Goal: Task Accomplishment & Management: Manage account settings

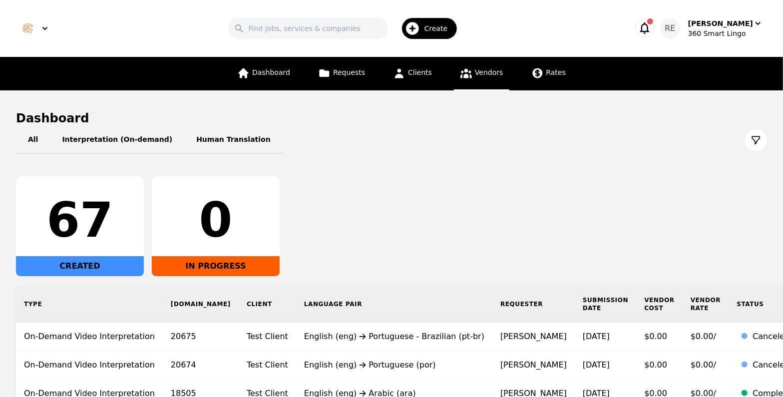
click at [464, 81] on link "Vendors" at bounding box center [481, 73] width 55 height 33
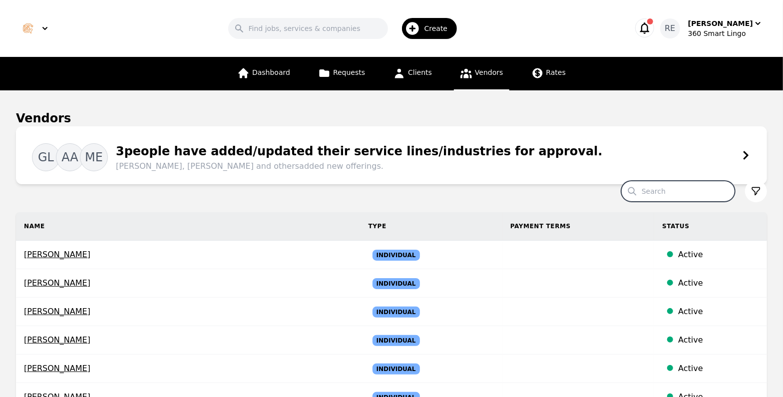
click at [682, 189] on input "Search" at bounding box center [678, 191] width 114 height 21
type input "[PERSON_NAME]"
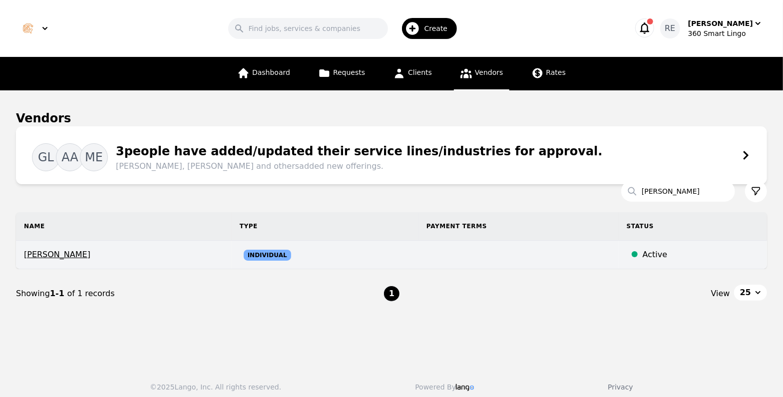
click at [80, 253] on span "[PERSON_NAME]" at bounding box center [124, 255] width 200 height 12
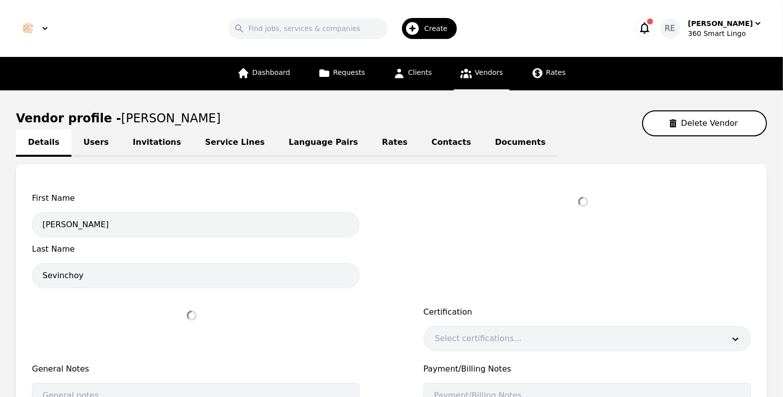
select select "active"
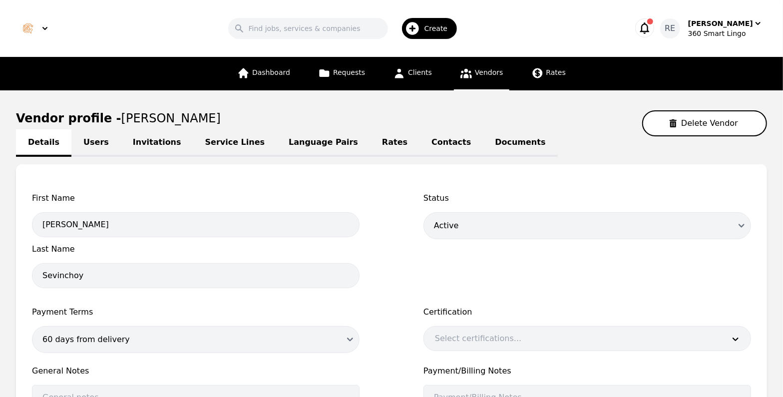
click at [282, 145] on link "Language Pairs" at bounding box center [323, 142] width 93 height 27
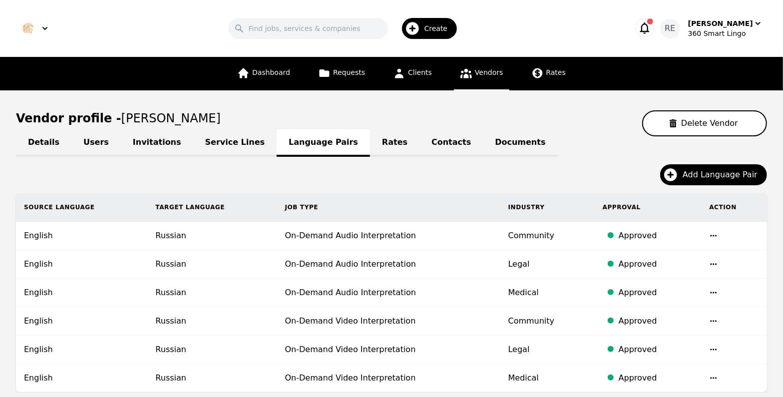
drag, startPoint x: 775, startPoint y: 157, endPoint x: 789, endPoint y: 258, distance: 101.5
click at [783, 258] on html "Search Create RE [PERSON_NAME] 360 Smart Lingo Dashboard Requests Clients Vendo…" at bounding box center [391, 198] width 783 height 397
click at [702, 173] on span "Add Language Pair" at bounding box center [724, 175] width 82 height 12
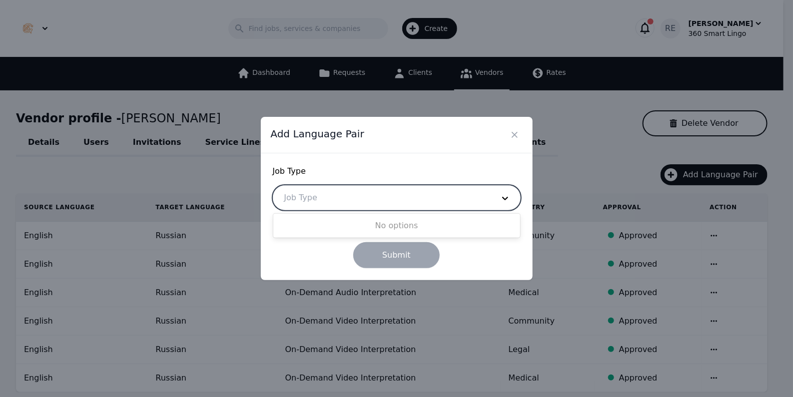
click at [458, 206] on div at bounding box center [381, 198] width 217 height 24
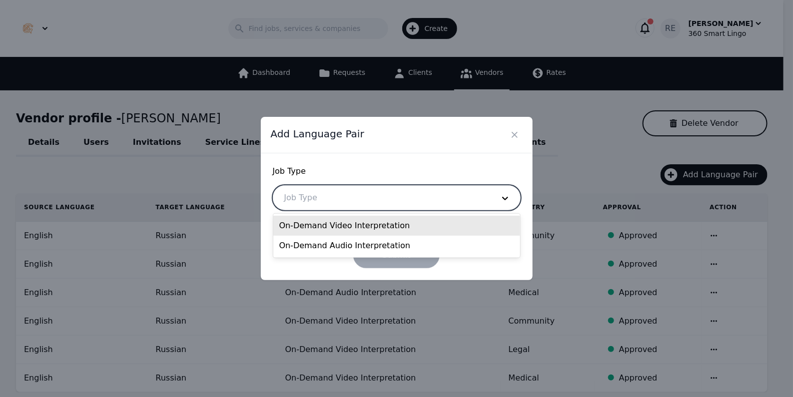
click at [414, 229] on div "On-Demand Video Interpretation" at bounding box center [396, 226] width 247 height 20
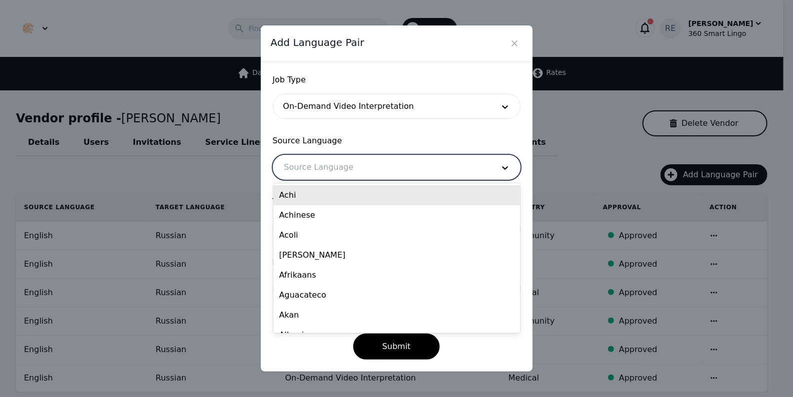
click at [385, 164] on div at bounding box center [381, 167] width 217 height 24
type input "eng"
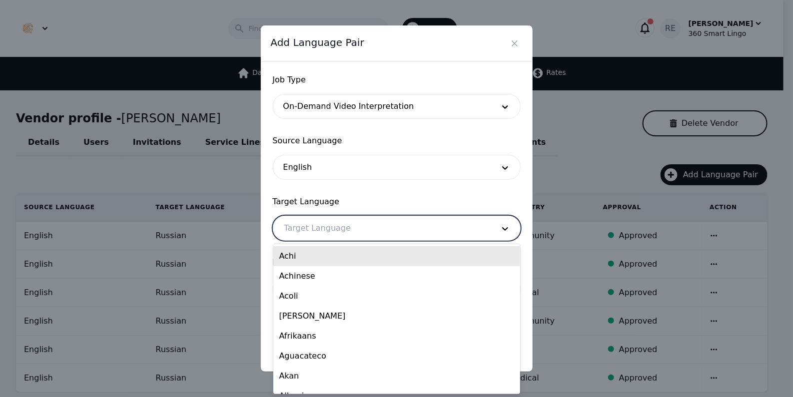
click at [378, 220] on div at bounding box center [381, 228] width 217 height 24
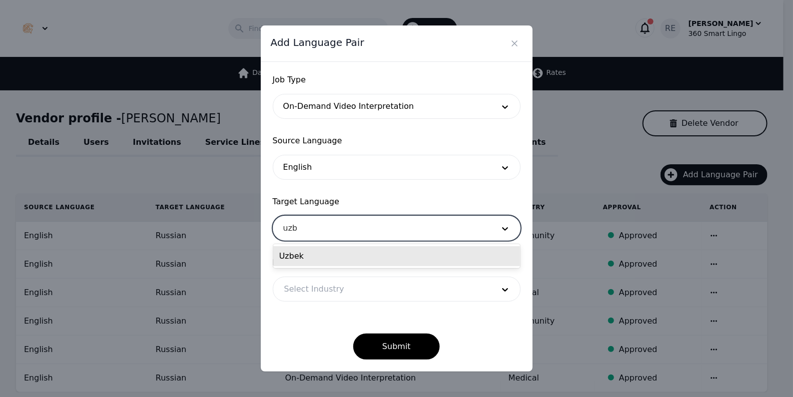
type input "uzbe"
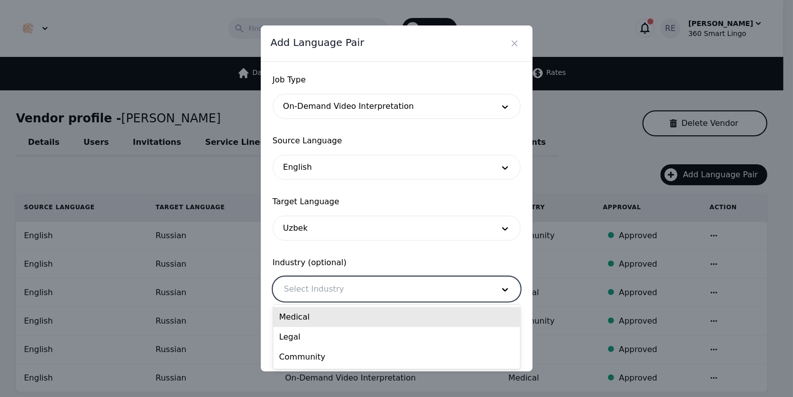
click at [369, 294] on div at bounding box center [381, 289] width 217 height 24
click at [345, 320] on div "Medical" at bounding box center [396, 317] width 247 height 20
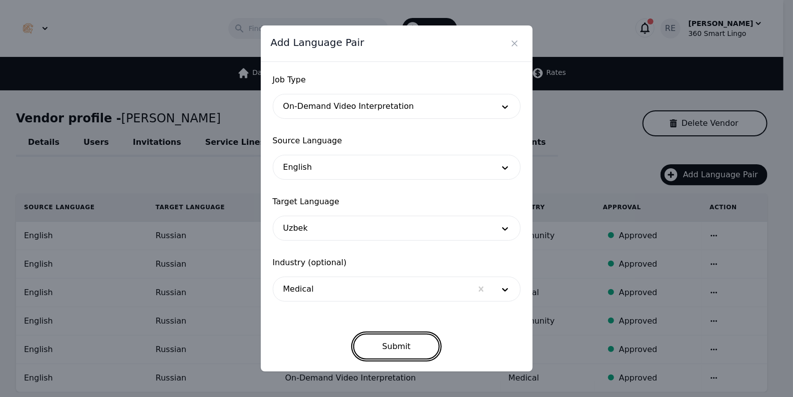
click at [392, 345] on button "Submit" at bounding box center [396, 347] width 86 height 26
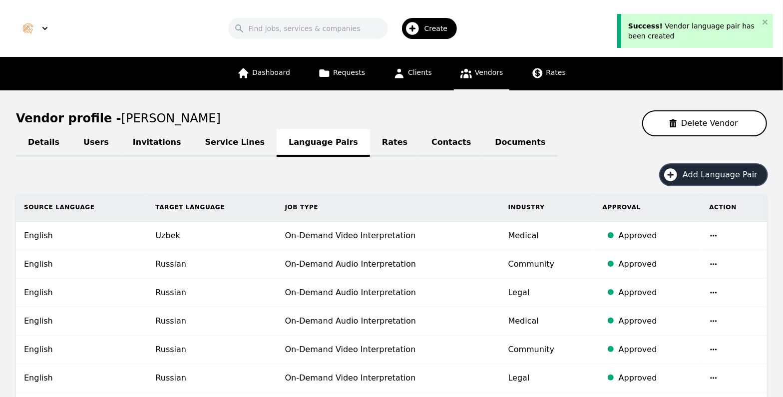
click at [711, 170] on span "Add Language Pair" at bounding box center [724, 175] width 82 height 12
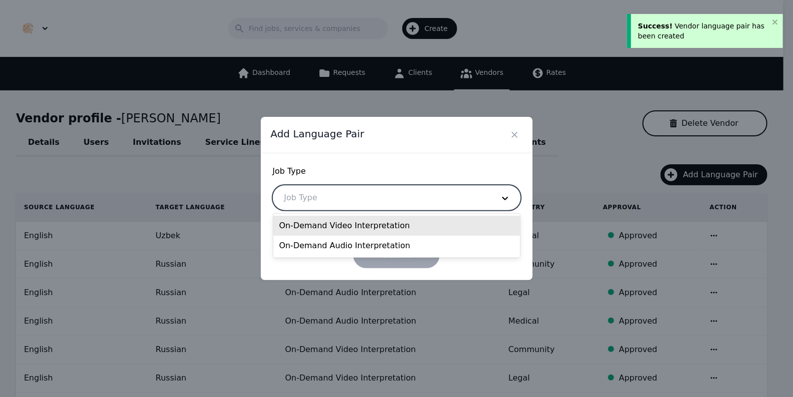
click at [426, 190] on div at bounding box center [381, 198] width 217 height 24
click at [395, 226] on div "On-Demand Video Interpretation" at bounding box center [396, 226] width 247 height 20
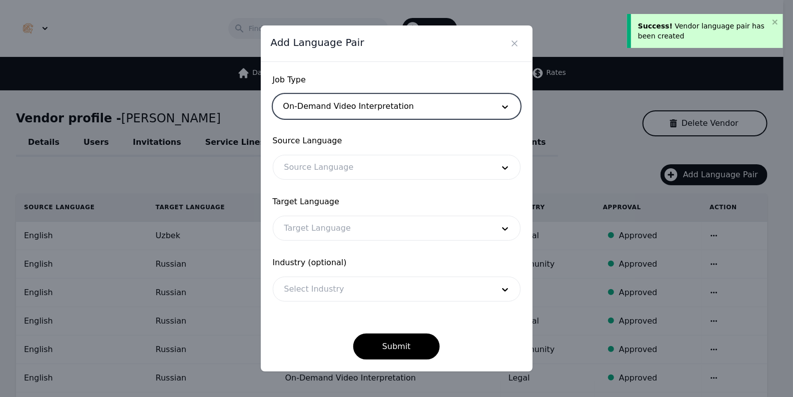
click at [357, 171] on div at bounding box center [381, 167] width 217 height 24
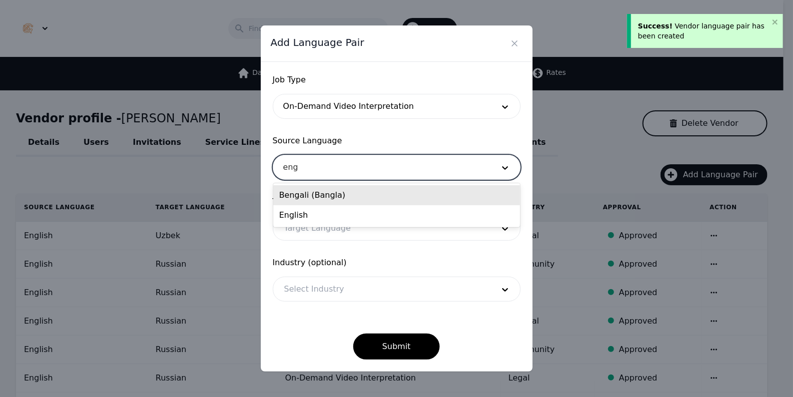
type input "engl"
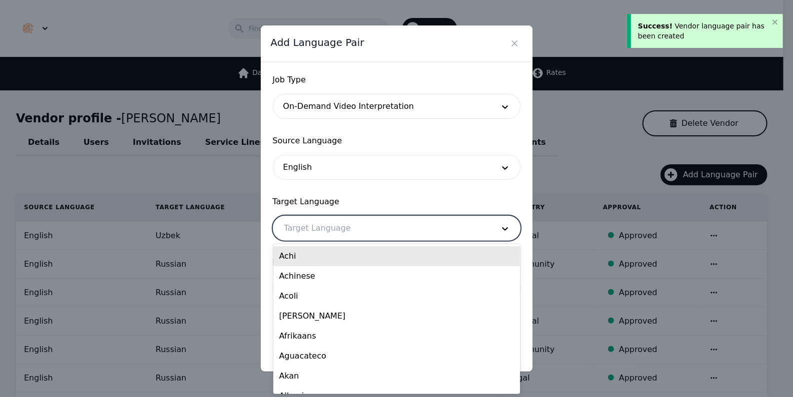
click at [335, 229] on div at bounding box center [381, 228] width 217 height 24
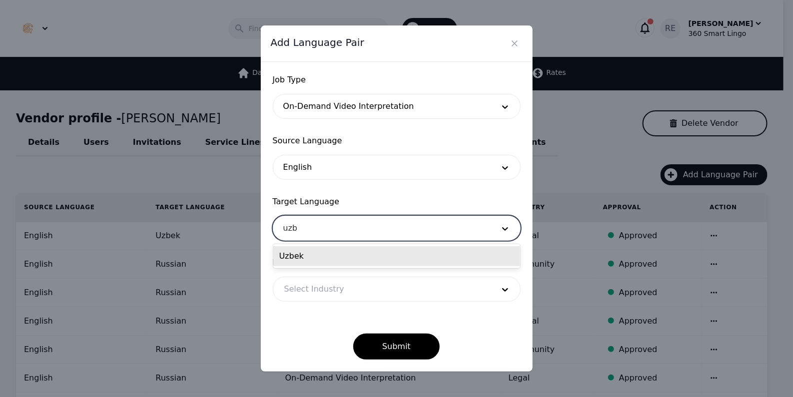
type input "uzbe"
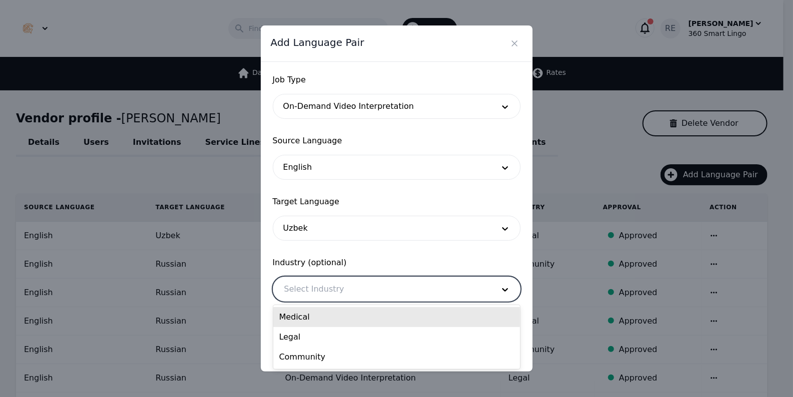
click at [330, 296] on div at bounding box center [381, 289] width 217 height 24
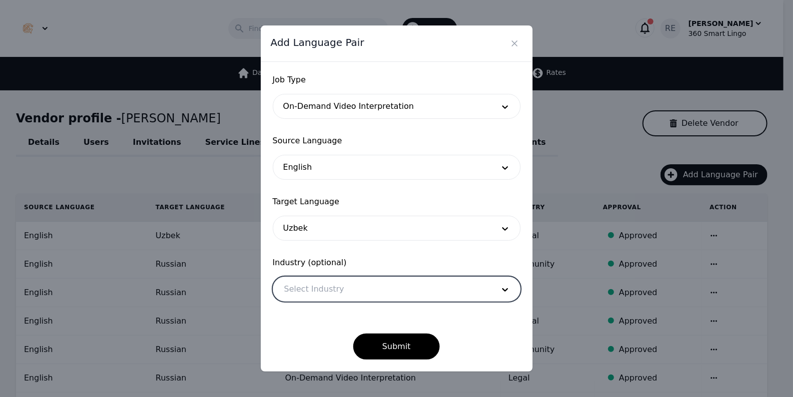
click at [330, 296] on div at bounding box center [381, 289] width 217 height 24
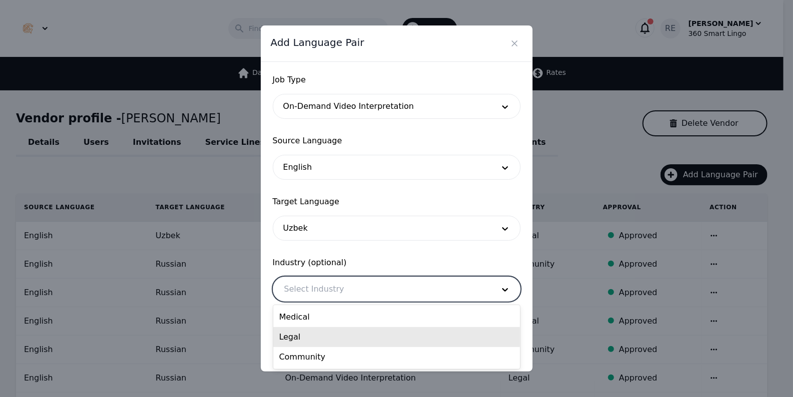
click at [310, 340] on div "Legal" at bounding box center [396, 337] width 247 height 20
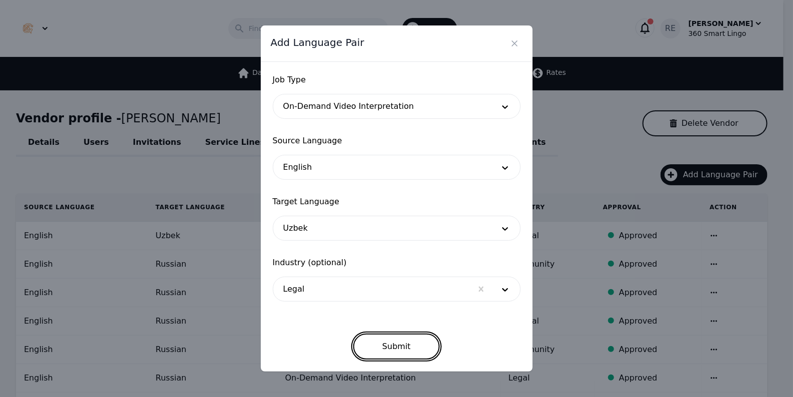
click at [388, 342] on button "Submit" at bounding box center [396, 347] width 86 height 26
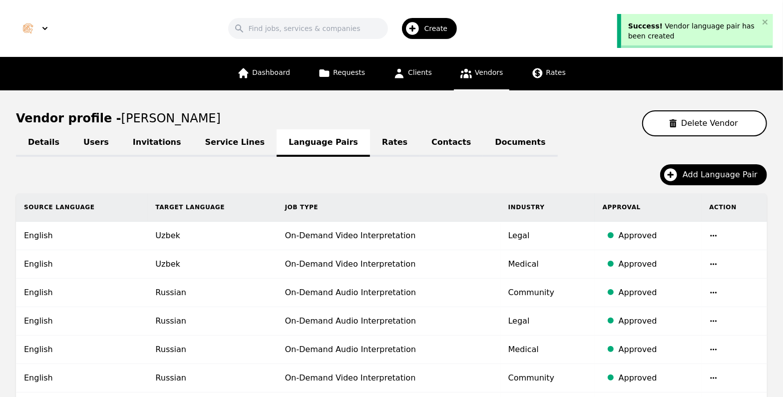
click at [702, 186] on div "Add Language Pair" at bounding box center [391, 178] width 751 height 29
drag, startPoint x: 702, startPoint y: 185, endPoint x: 697, endPoint y: 175, distance: 11.0
click at [697, 175] on div "Add Language Pair" at bounding box center [391, 178] width 751 height 29
click at [697, 175] on span "Add Language Pair" at bounding box center [724, 175] width 82 height 12
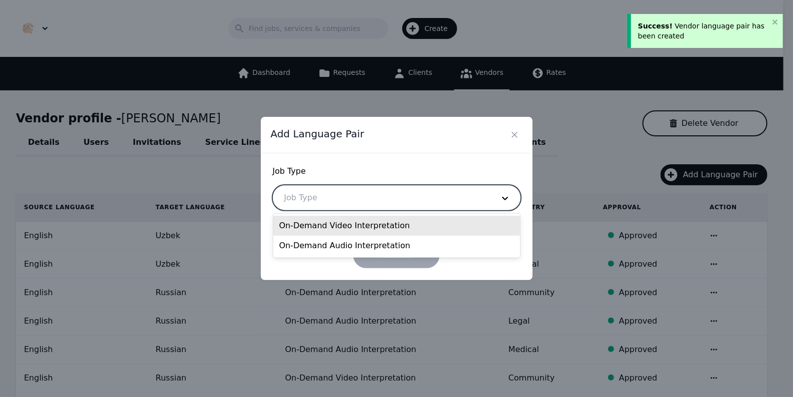
click at [360, 196] on div at bounding box center [381, 198] width 217 height 24
click at [353, 224] on div "On-Demand Video Interpretation" at bounding box center [396, 226] width 247 height 20
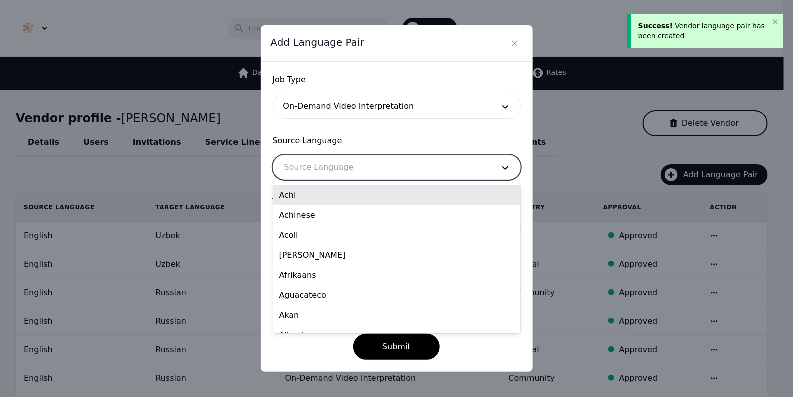
click at [360, 162] on div at bounding box center [381, 167] width 217 height 24
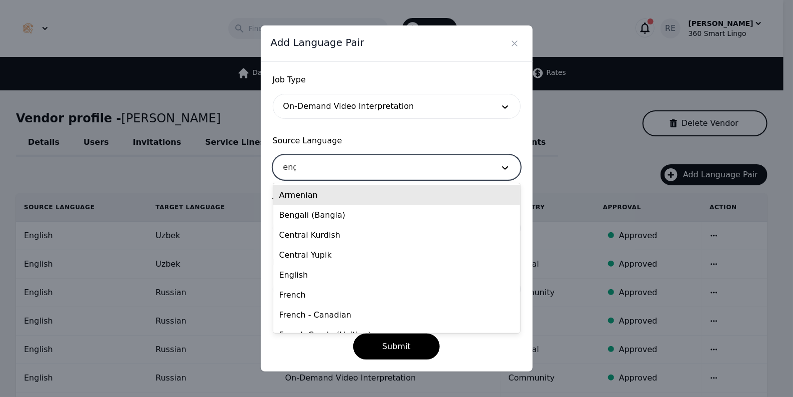
type input "engl"
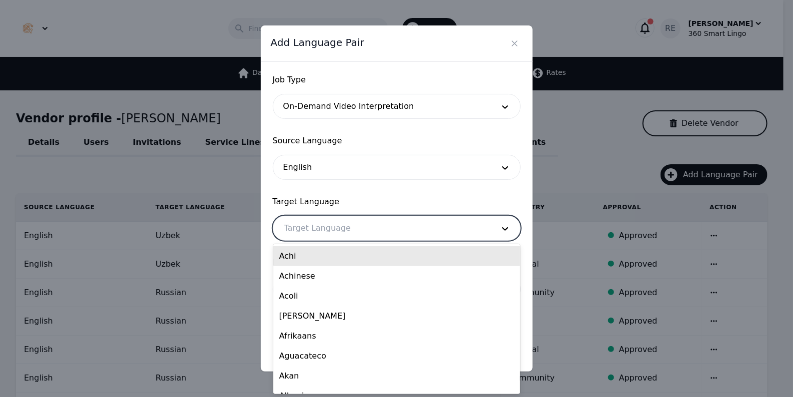
click at [352, 224] on div at bounding box center [381, 228] width 217 height 24
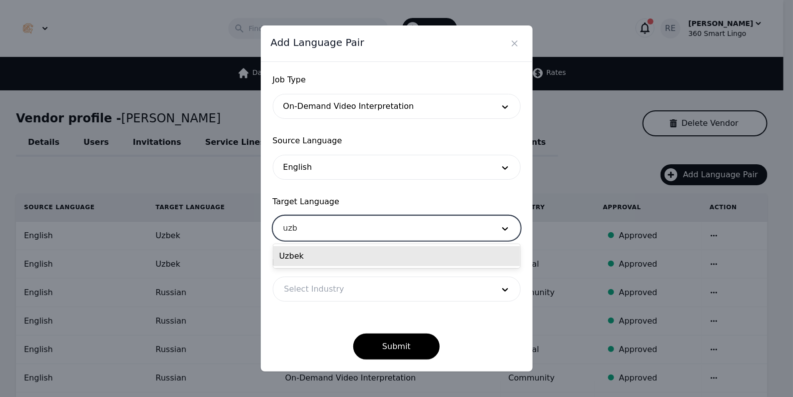
type input "uzbe"
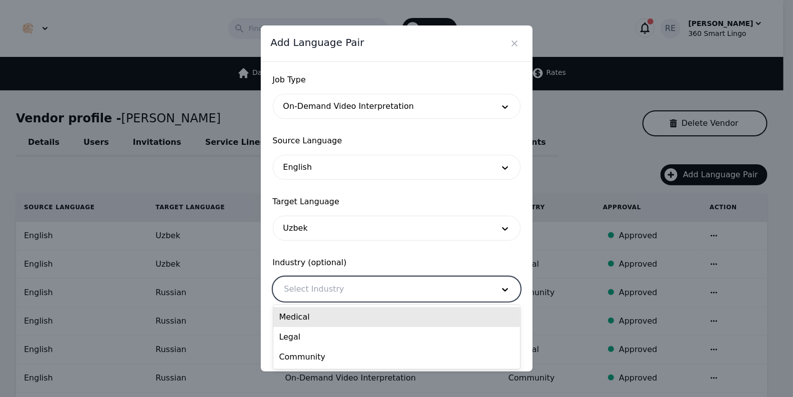
click at [335, 290] on div at bounding box center [381, 289] width 217 height 24
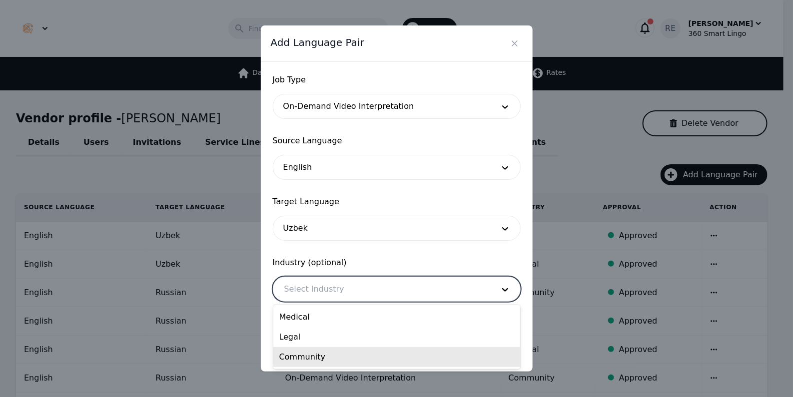
click at [305, 359] on div "Community" at bounding box center [396, 357] width 247 height 20
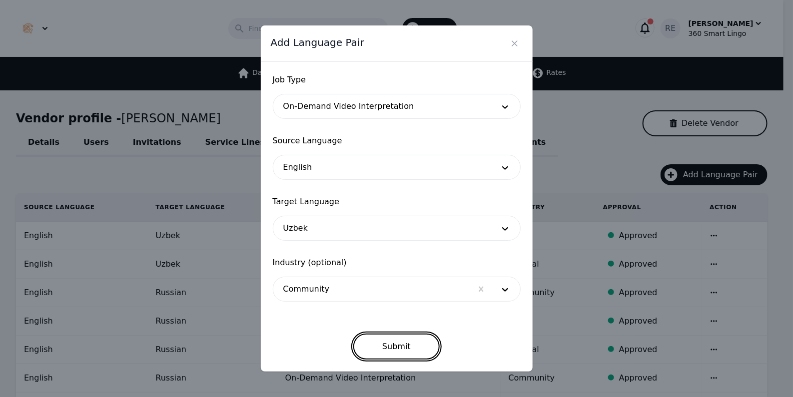
click at [410, 348] on button "Submit" at bounding box center [396, 347] width 86 height 26
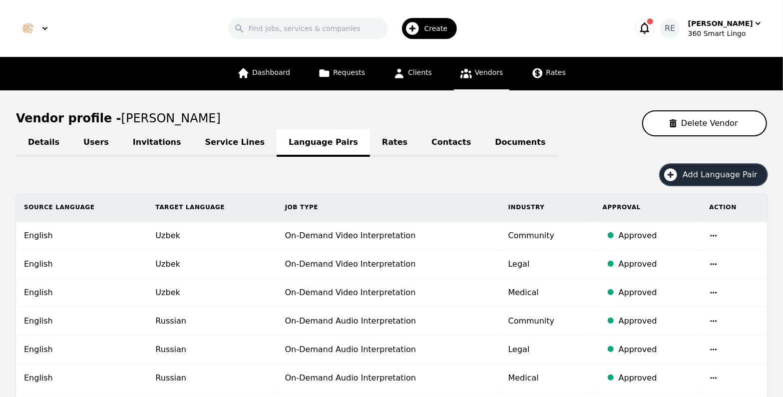
click at [714, 167] on button "Add Language Pair" at bounding box center [713, 174] width 107 height 21
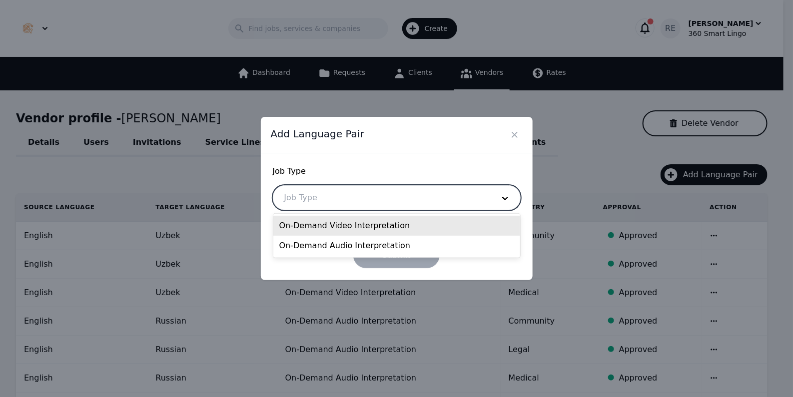
click at [485, 198] on div at bounding box center [381, 198] width 217 height 24
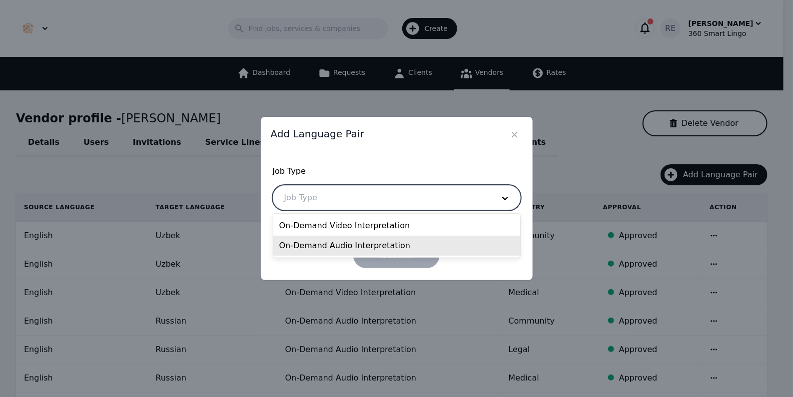
click at [405, 243] on div "On-Demand Audio Interpretation" at bounding box center [396, 246] width 247 height 20
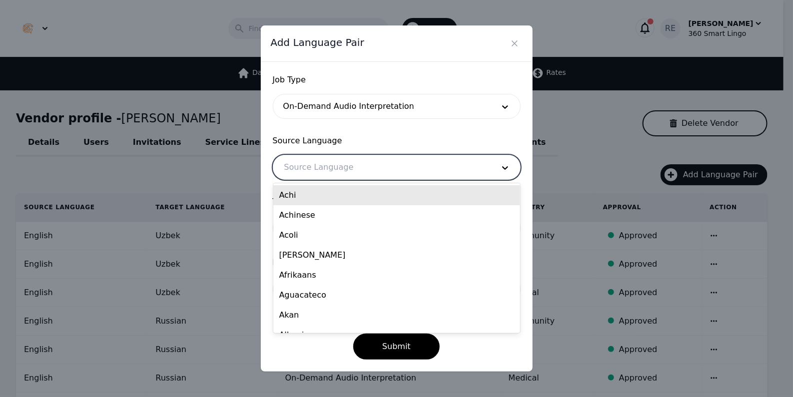
click at [426, 167] on div at bounding box center [381, 167] width 217 height 24
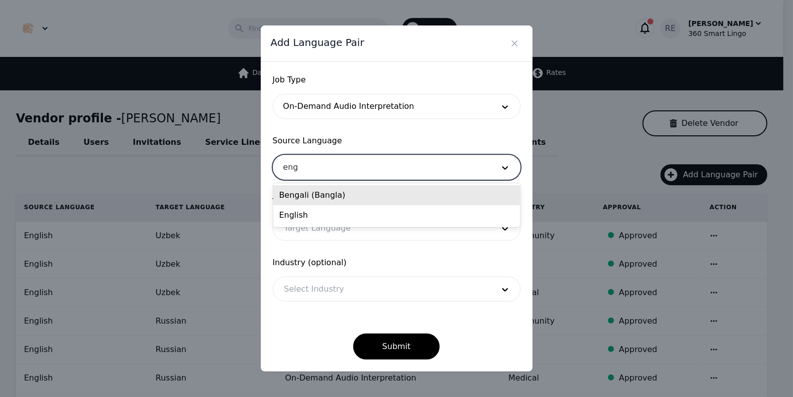
type input "engl"
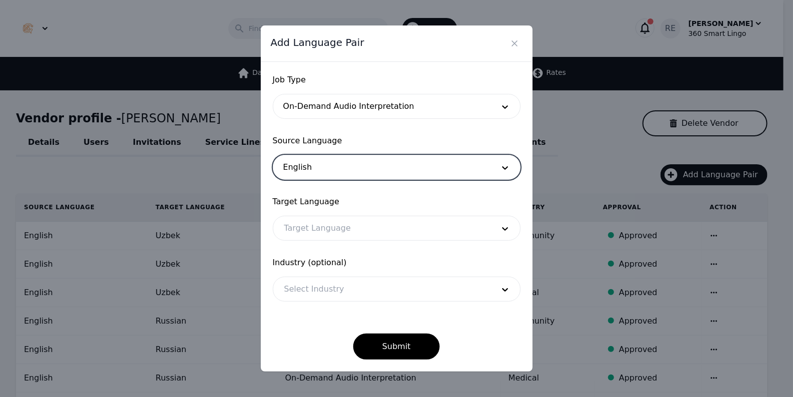
click at [399, 235] on div at bounding box center [381, 228] width 217 height 24
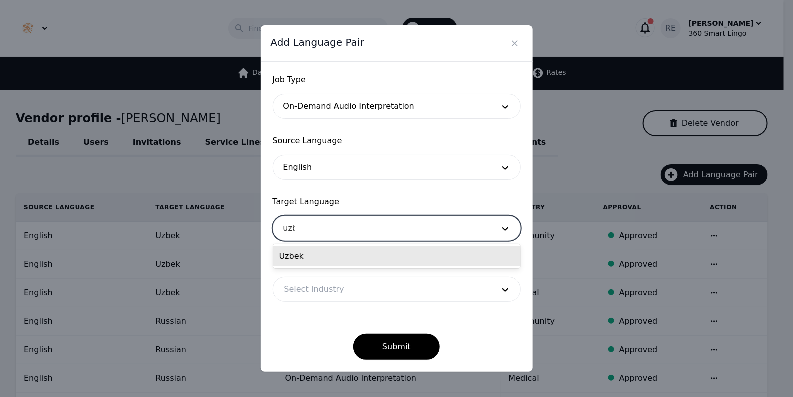
type input "uzbe"
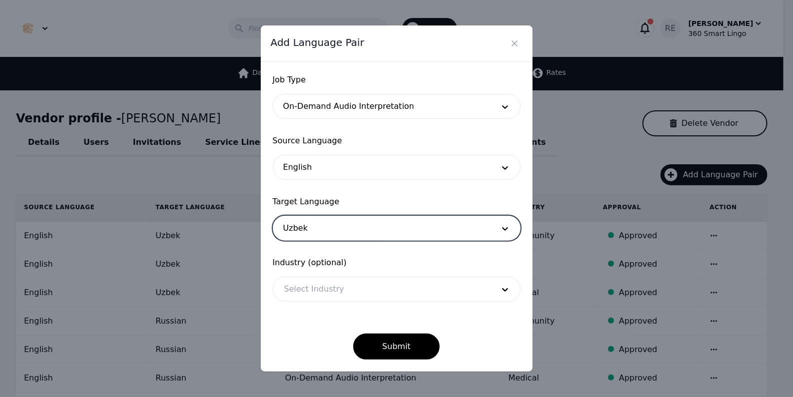
click at [388, 283] on div at bounding box center [381, 289] width 217 height 24
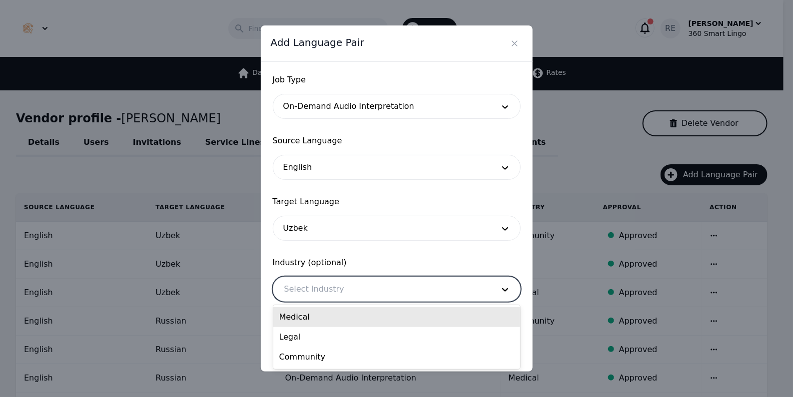
click at [372, 314] on div "Medical" at bounding box center [396, 317] width 247 height 20
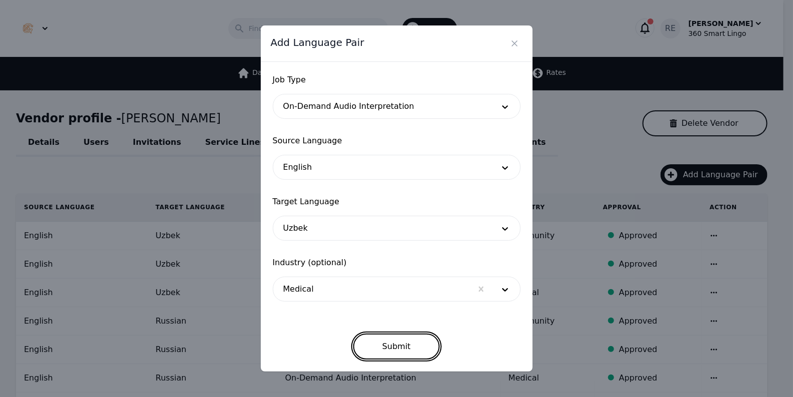
click at [388, 347] on button "Submit" at bounding box center [396, 347] width 86 height 26
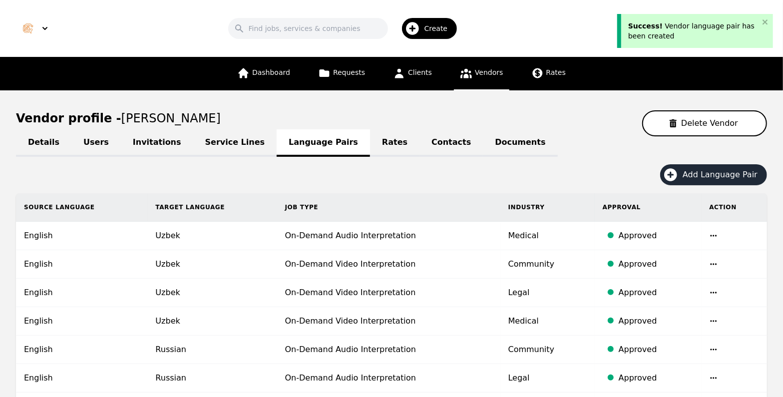
drag, startPoint x: 691, startPoint y: 162, endPoint x: 691, endPoint y: 167, distance: 5.5
click at [691, 167] on div "Details Users Invitations Service Lines Language Pairs Rates Contacts Documents…" at bounding box center [391, 345] width 751 height 419
click at [691, 167] on button "Add Language Pair" at bounding box center [713, 174] width 107 height 21
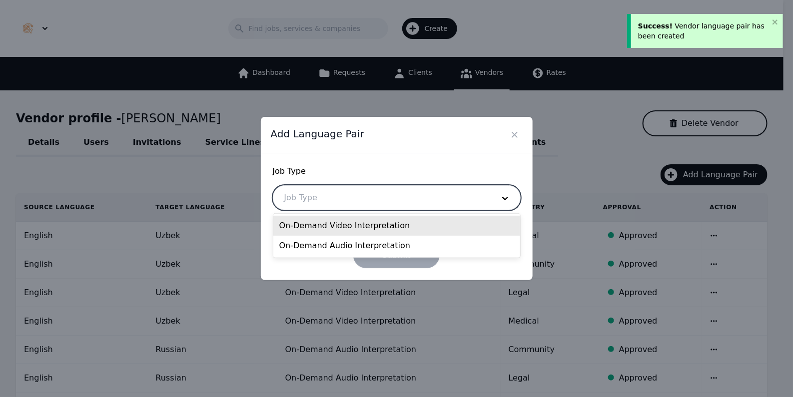
click at [483, 194] on div at bounding box center [381, 198] width 217 height 24
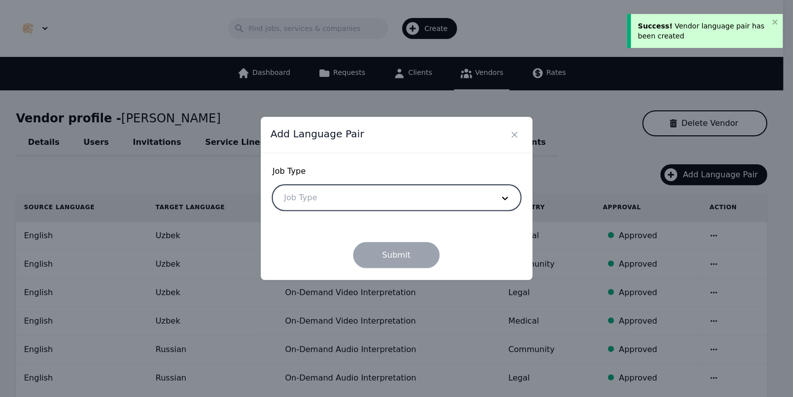
drag, startPoint x: 483, startPoint y: 194, endPoint x: 452, endPoint y: 191, distance: 31.6
click at [452, 191] on div at bounding box center [381, 198] width 217 height 24
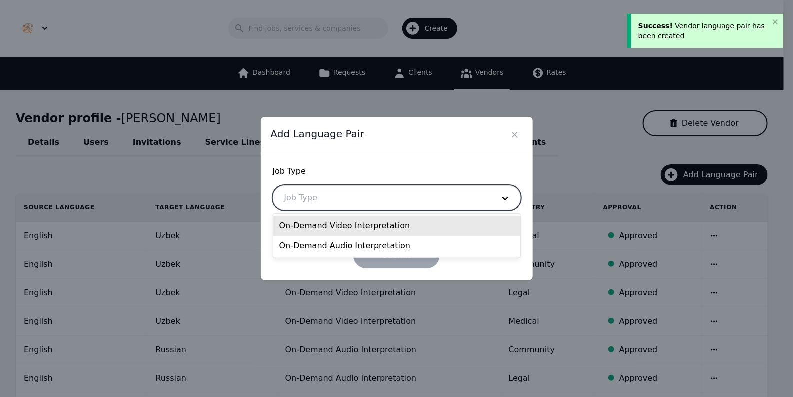
click at [452, 191] on div at bounding box center [381, 198] width 217 height 24
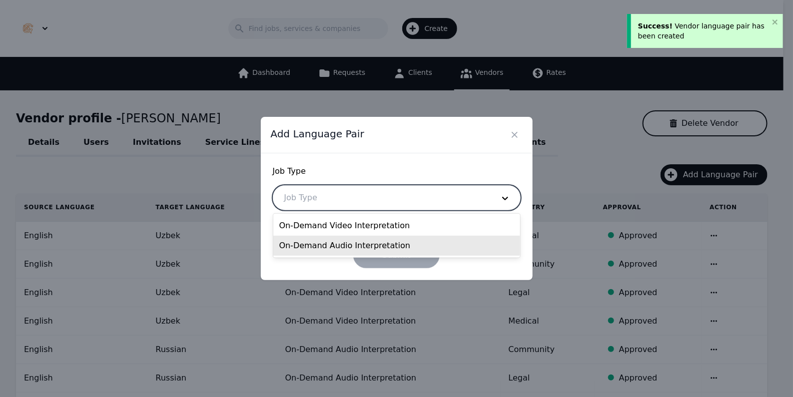
click at [430, 243] on div "On-Demand Audio Interpretation" at bounding box center [396, 246] width 247 height 20
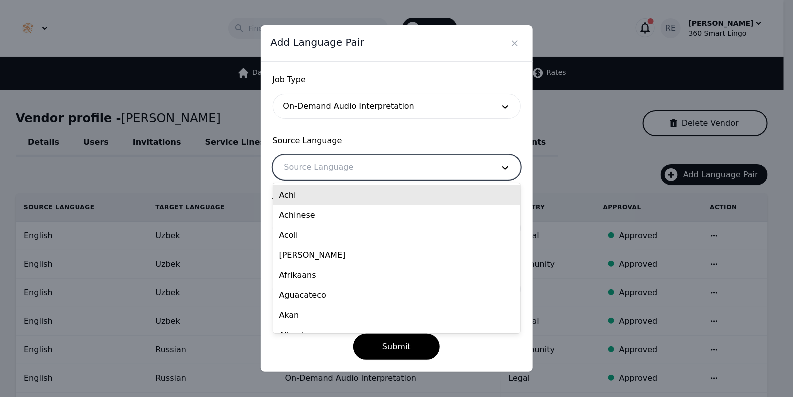
click at [387, 158] on div at bounding box center [381, 167] width 217 height 24
type input "eng"
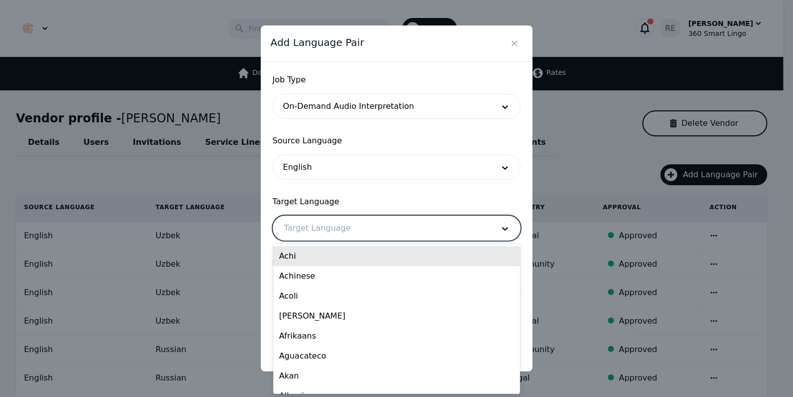
click at [354, 225] on div at bounding box center [381, 228] width 217 height 24
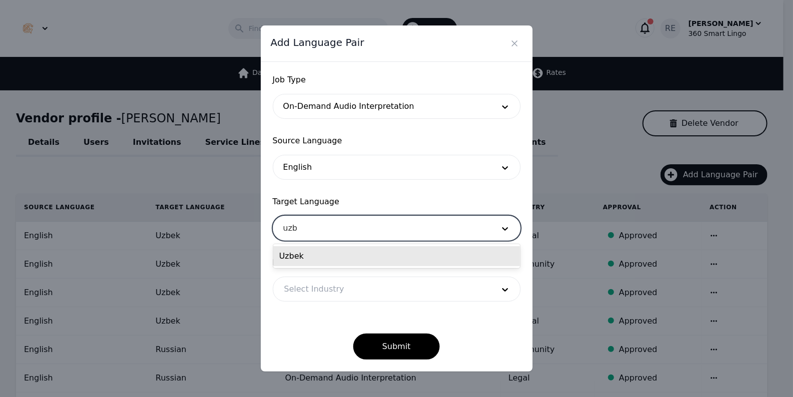
type input "uzbe"
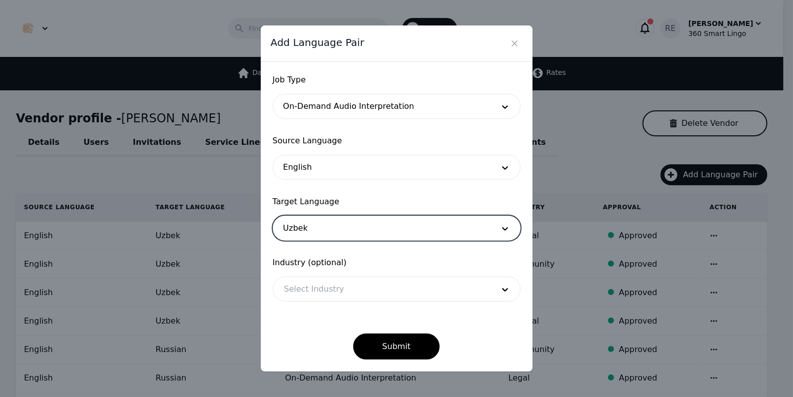
click at [328, 286] on div at bounding box center [381, 289] width 217 height 24
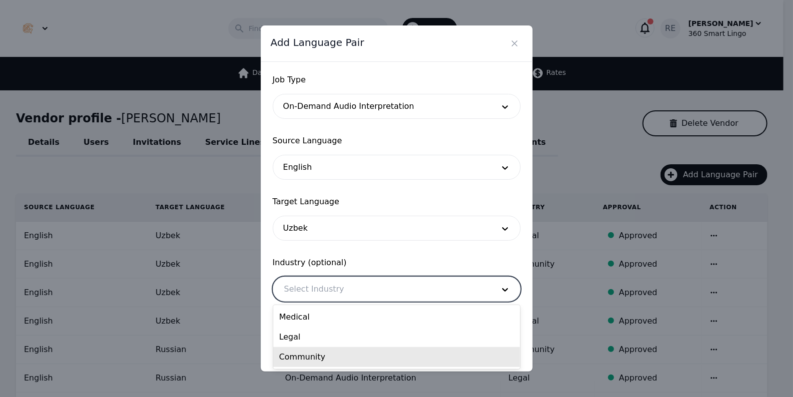
click at [318, 352] on div "Community" at bounding box center [396, 357] width 247 height 20
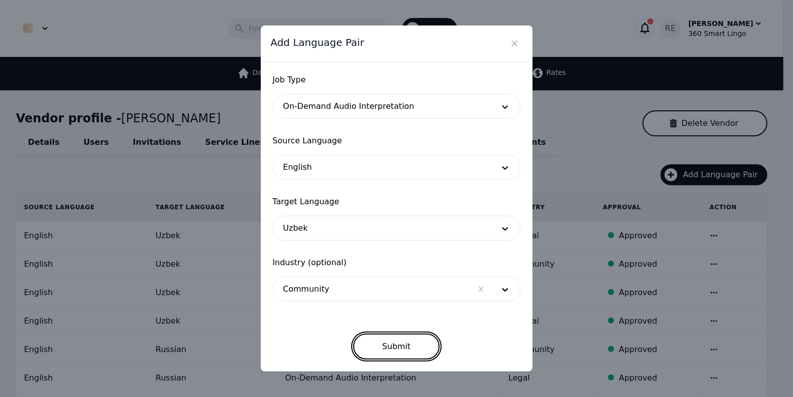
click at [388, 338] on button "Submit" at bounding box center [396, 347] width 86 height 26
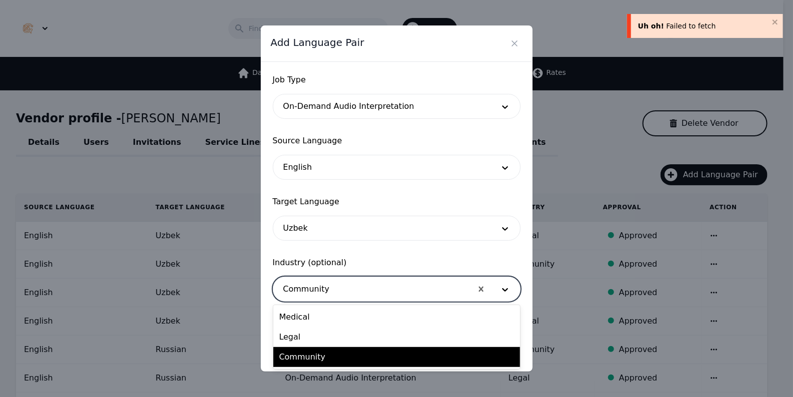
click at [355, 300] on div at bounding box center [372, 289] width 199 height 24
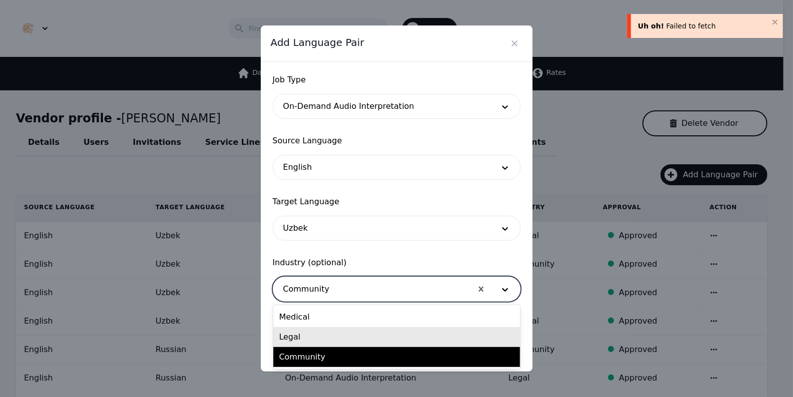
click at [341, 336] on div "Legal" at bounding box center [396, 337] width 247 height 20
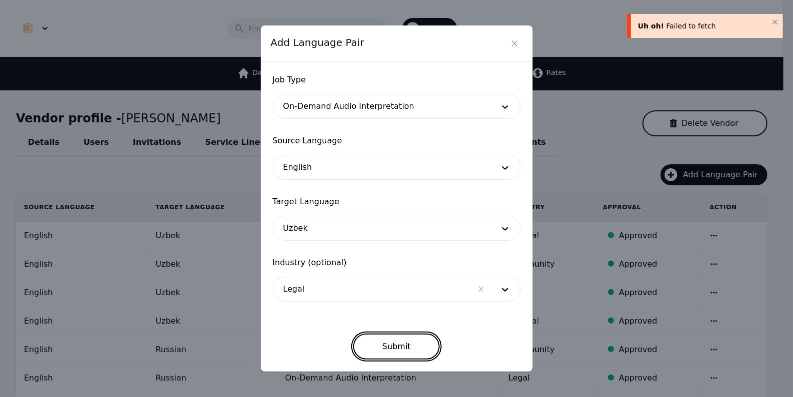
click at [403, 341] on button "Submit" at bounding box center [396, 347] width 86 height 26
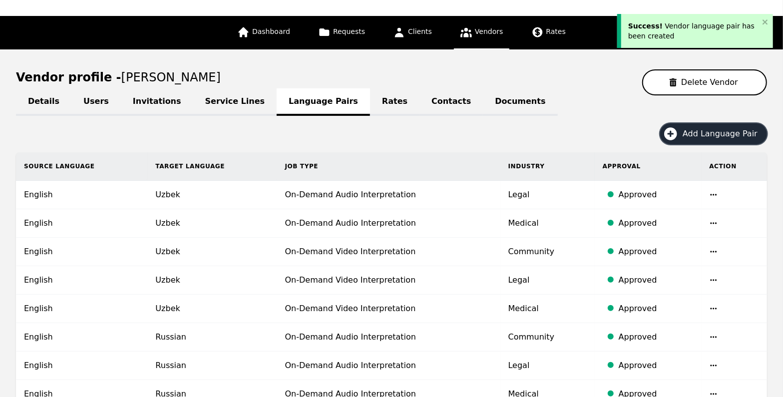
scroll to position [73, 0]
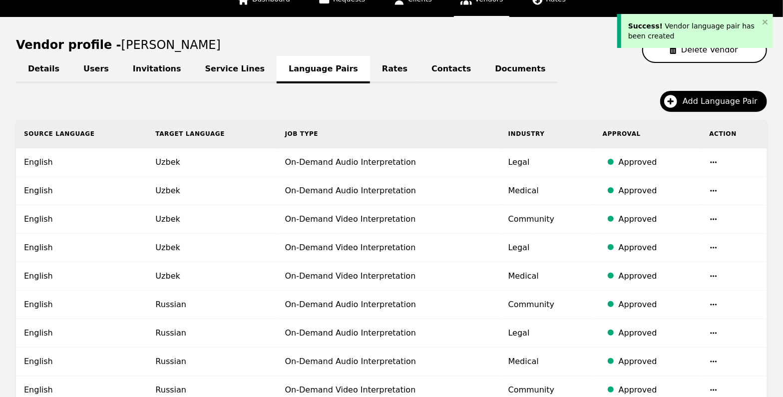
click at [427, 251] on td "On-Demand Video Interpretation" at bounding box center [388, 248] width 223 height 28
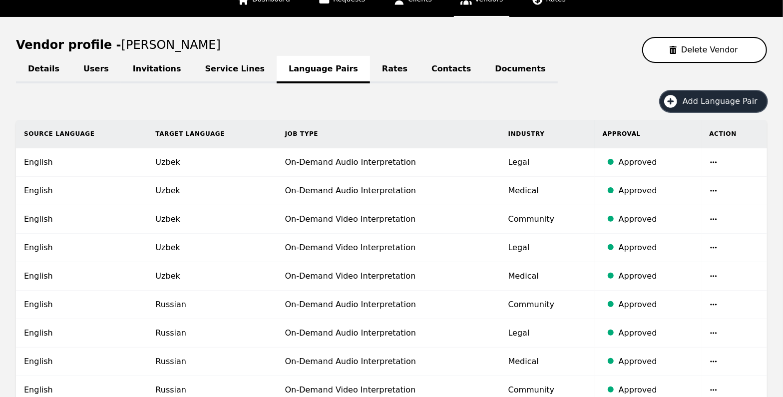
click at [721, 102] on span "Add Language Pair" at bounding box center [724, 101] width 82 height 12
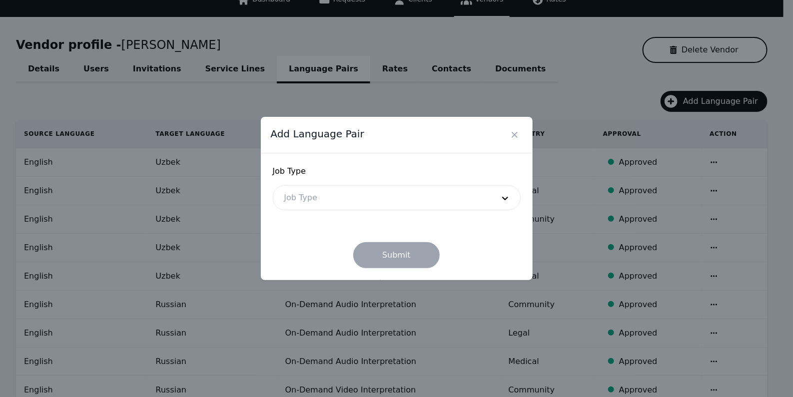
click at [415, 201] on div at bounding box center [381, 198] width 217 height 24
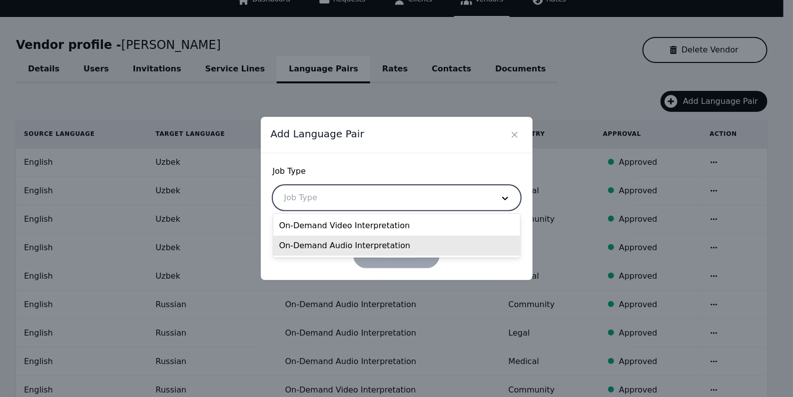
click at [385, 242] on div "On-Demand Audio Interpretation" at bounding box center [396, 246] width 247 height 20
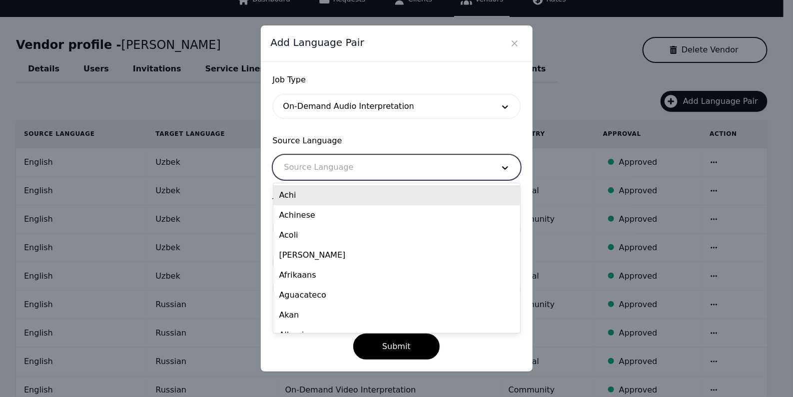
click at [405, 176] on div at bounding box center [381, 167] width 217 height 24
type input "eng"
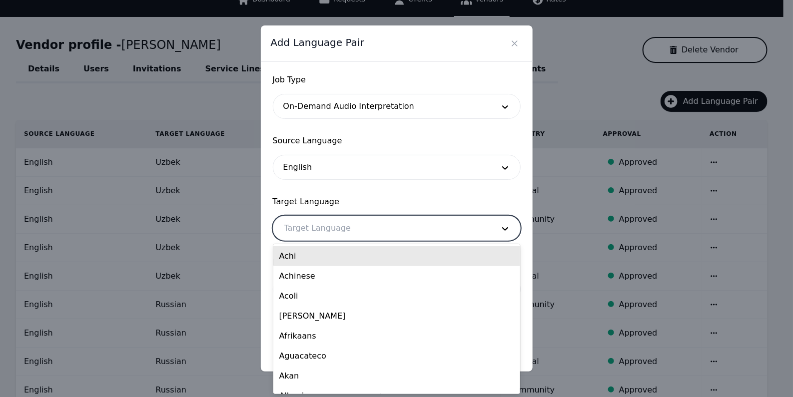
click at [365, 231] on div at bounding box center [381, 228] width 217 height 24
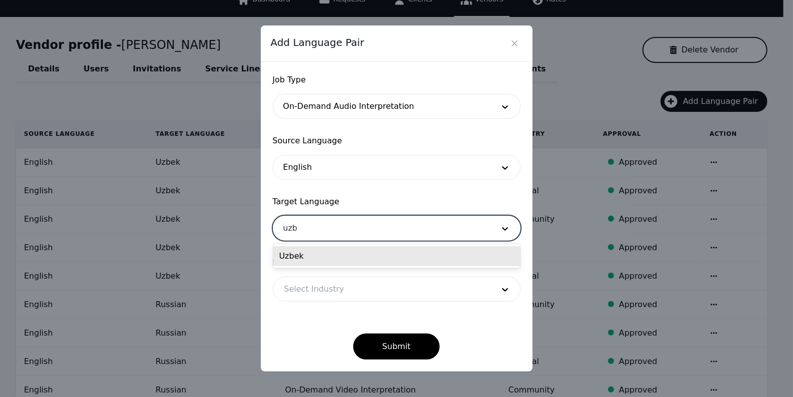
type input "uzbe"
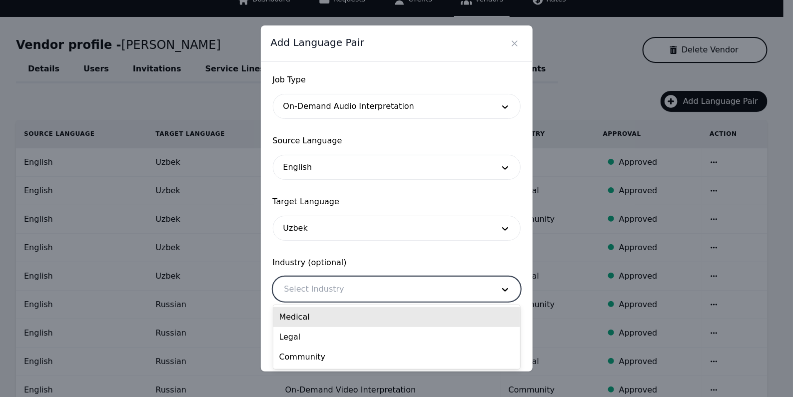
click at [325, 287] on div at bounding box center [381, 289] width 217 height 24
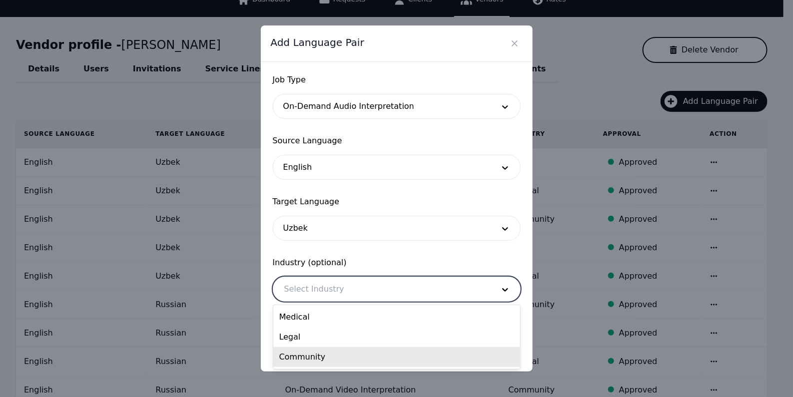
click at [314, 360] on div "Community" at bounding box center [396, 357] width 247 height 20
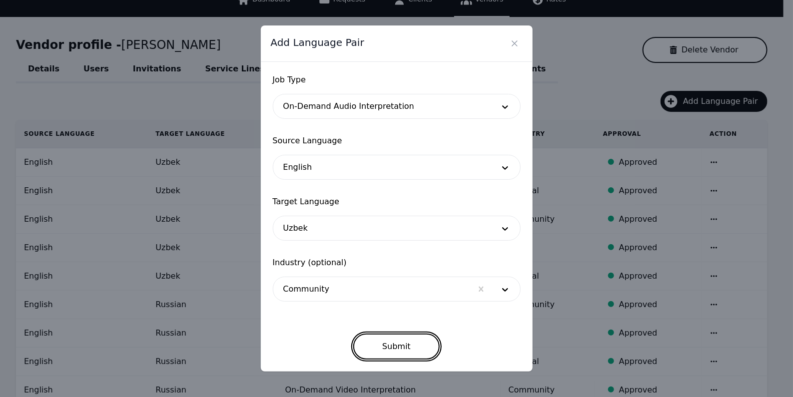
click at [397, 345] on button "Submit" at bounding box center [396, 347] width 86 height 26
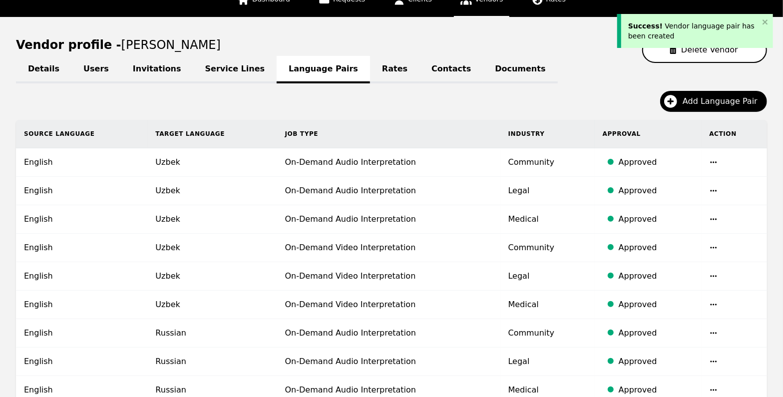
click at [14, 43] on main "Vendor profile - [PERSON_NAME] Delete Vendor Details Users Invitations Service …" at bounding box center [391, 288] width 783 height 542
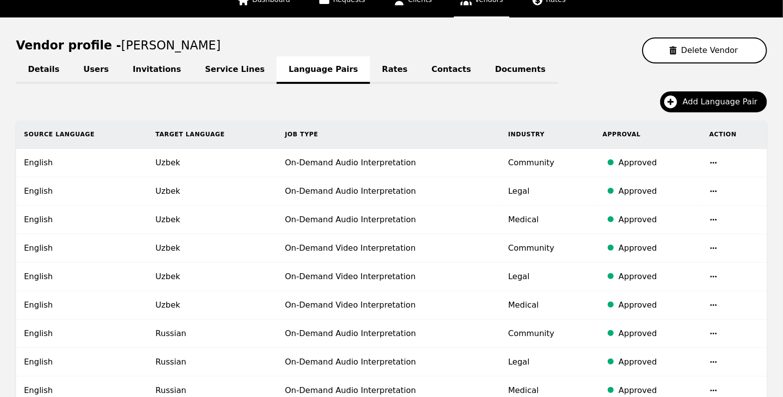
scroll to position [0, 0]
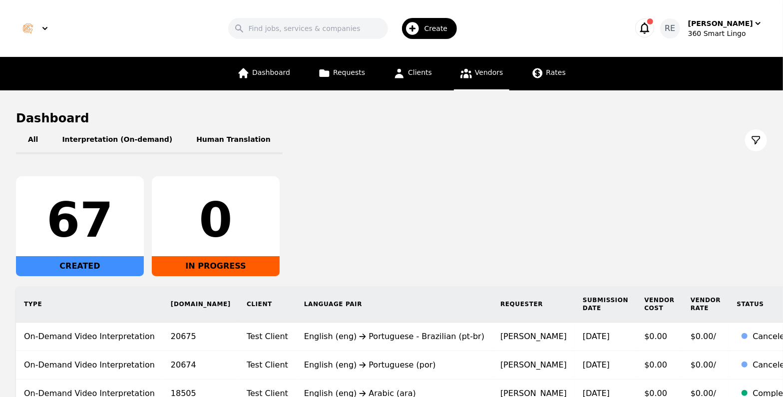
click at [461, 68] on icon at bounding box center [466, 73] width 12 height 12
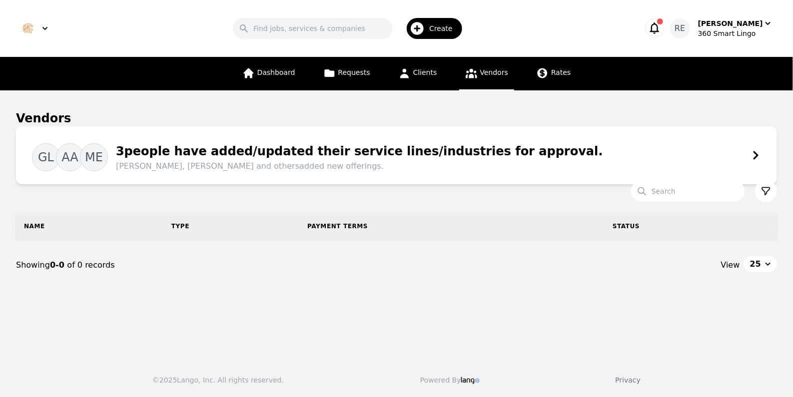
click at [688, 125] on div "Vendors" at bounding box center [396, 118] width 761 height 16
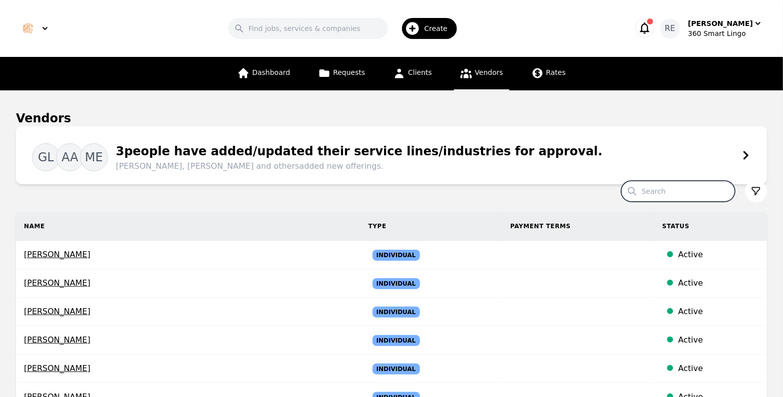
click at [664, 196] on input "Search" at bounding box center [678, 191] width 114 height 21
type input "[PERSON_NAME]"
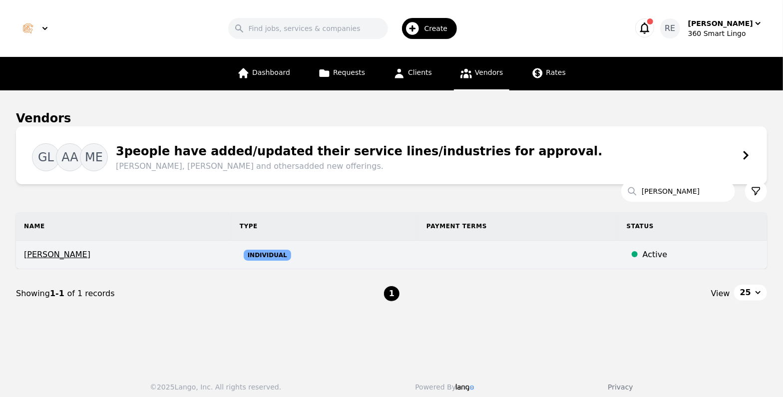
click at [97, 255] on span "[PERSON_NAME]" at bounding box center [124, 255] width 200 height 12
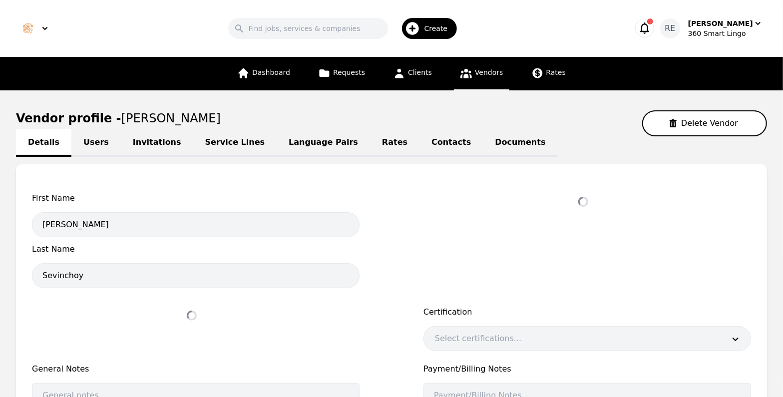
select select "active"
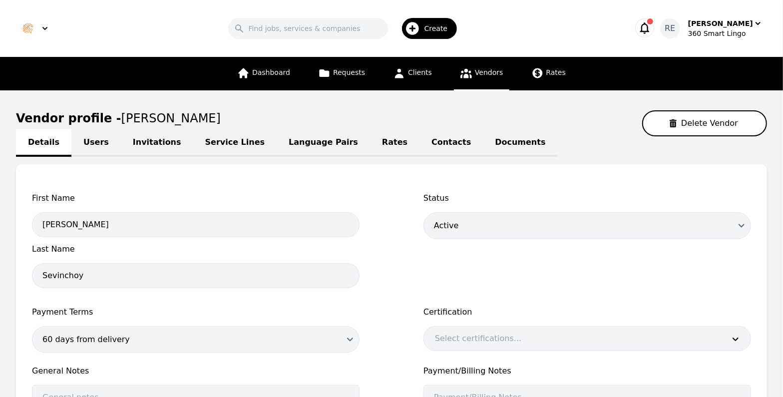
click at [163, 143] on link "Invitations" at bounding box center [157, 142] width 72 height 27
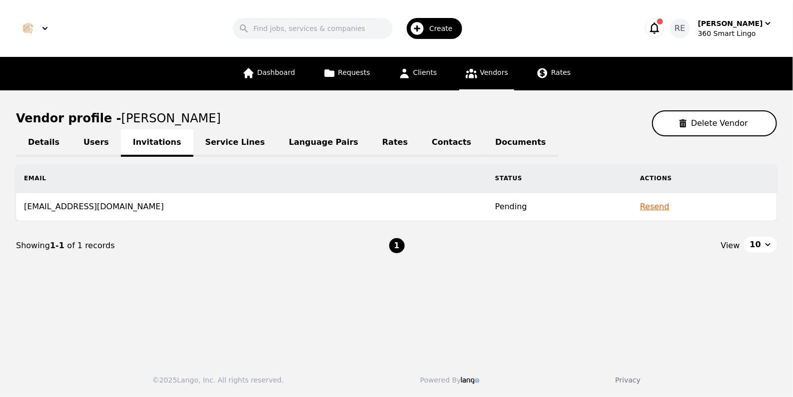
click at [644, 207] on button "Resend" at bounding box center [654, 207] width 29 height 12
